Goal: Information Seeking & Learning: Learn about a topic

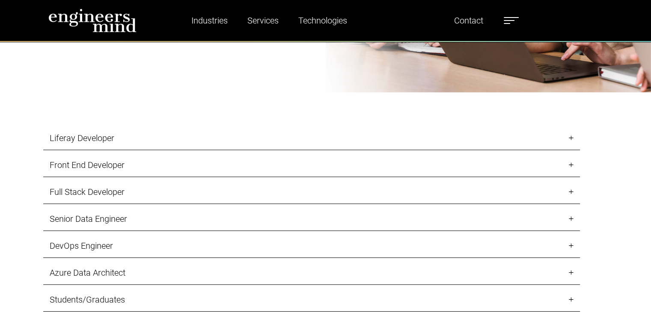
scroll to position [842, 0]
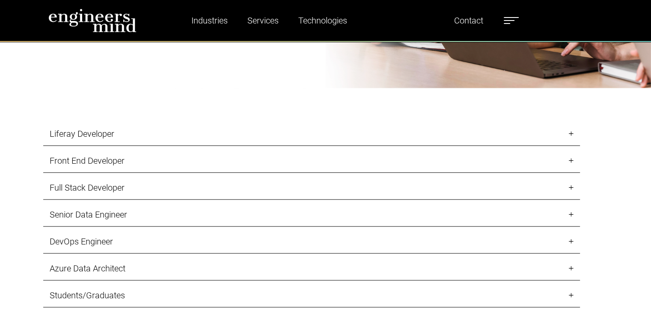
click at [549, 130] on link "Liferay Developer" at bounding box center [311, 134] width 537 height 24
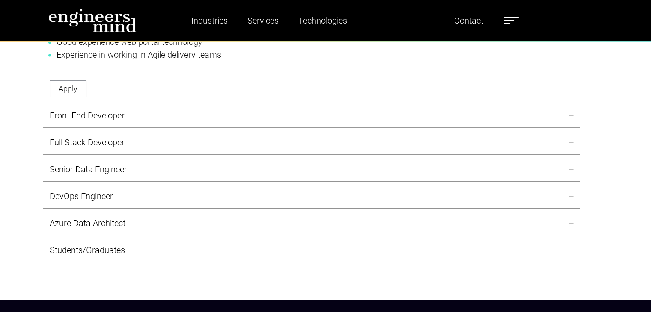
scroll to position [1180, 0]
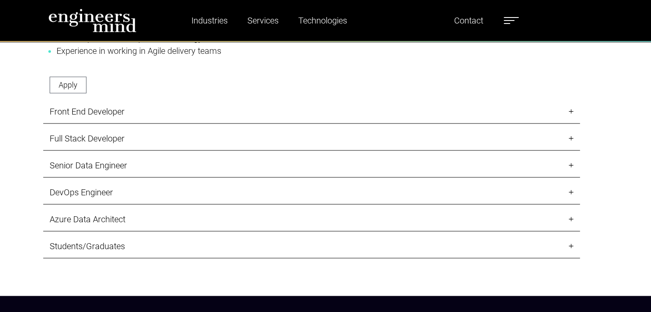
click at [527, 112] on link "Front End Developer" at bounding box center [311, 112] width 537 height 24
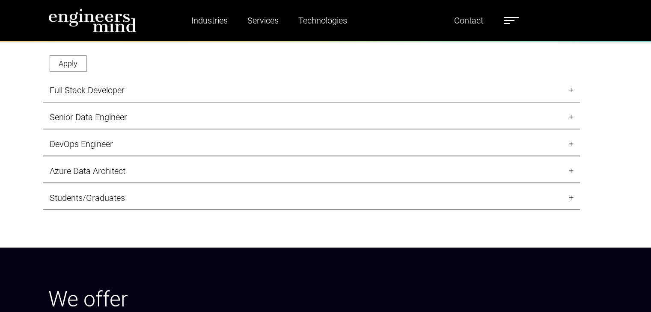
scroll to position [1128, 0]
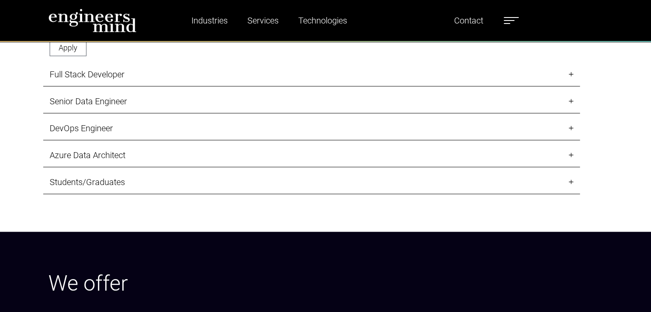
click at [267, 129] on link "DevOps Engineer" at bounding box center [311, 129] width 537 height 24
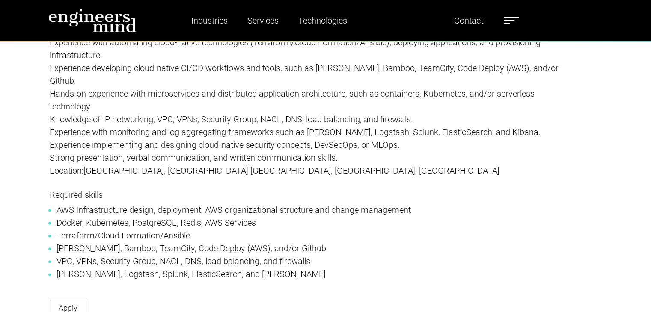
click at [473, 189] on p "Responsibilities: Bachelor's degree in computer sciences or equivalent, you are…" at bounding box center [312, 80] width 524 height 219
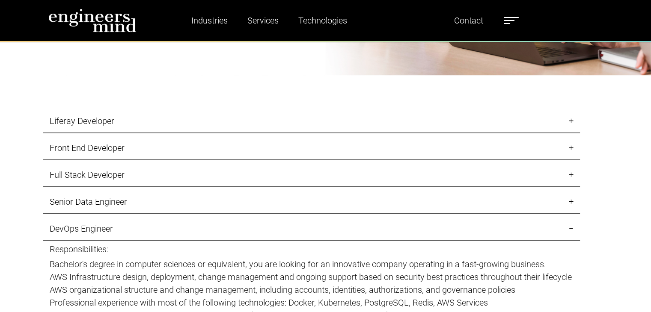
scroll to position [854, 0]
click at [173, 204] on link "Senior Data Engineer" at bounding box center [311, 203] width 537 height 24
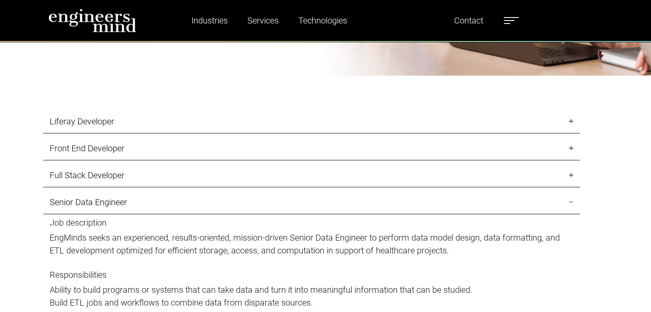
click at [118, 175] on link "Full Stack Developer" at bounding box center [311, 176] width 537 height 24
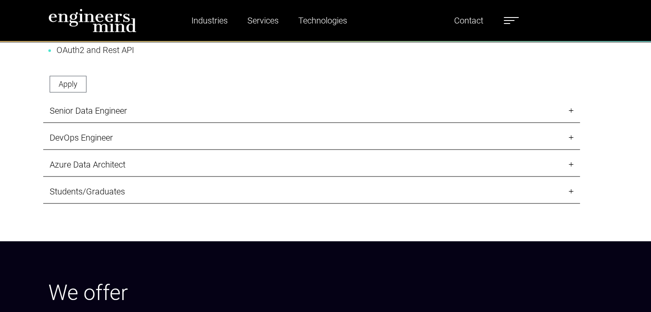
scroll to position [1317, 0]
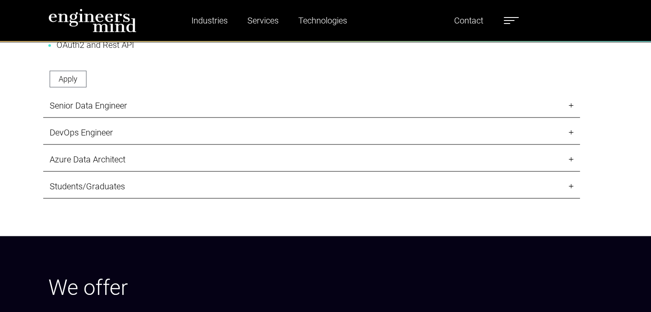
click at [115, 187] on link "Students/Graduates" at bounding box center [311, 187] width 537 height 24
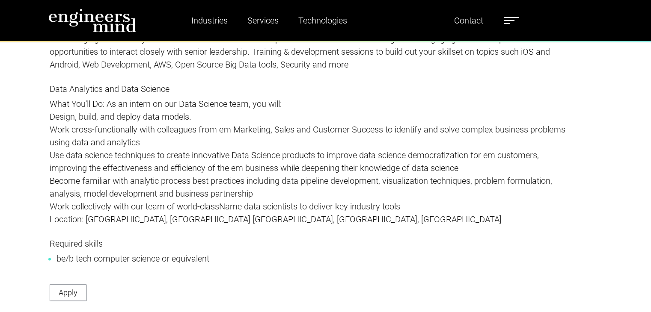
click at [44, 177] on div "Students and entry-level professionals Immerse yourself in our diverse and incl…" at bounding box center [311, 73] width 537 height 472
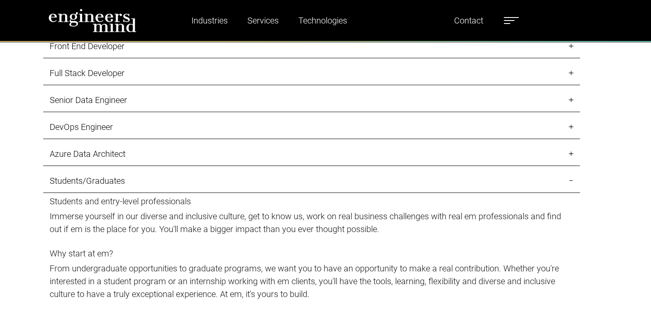
scroll to position [940, 0]
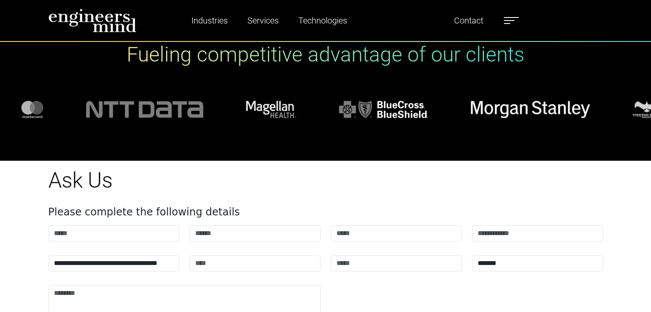
scroll to position [3405, 0]
